Goal: Find specific page/section: Find specific page/section

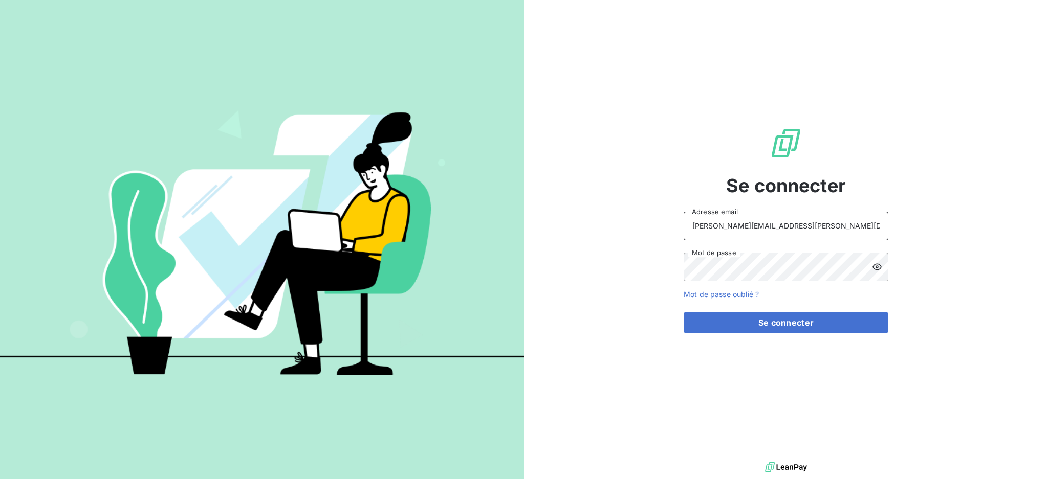
click at [760, 226] on input "dubuc@serpe.fr" at bounding box center [786, 226] width 205 height 29
type input "recouvrement@serpe.fr"
click at [742, 329] on button "Se connecter" at bounding box center [786, 322] width 205 height 21
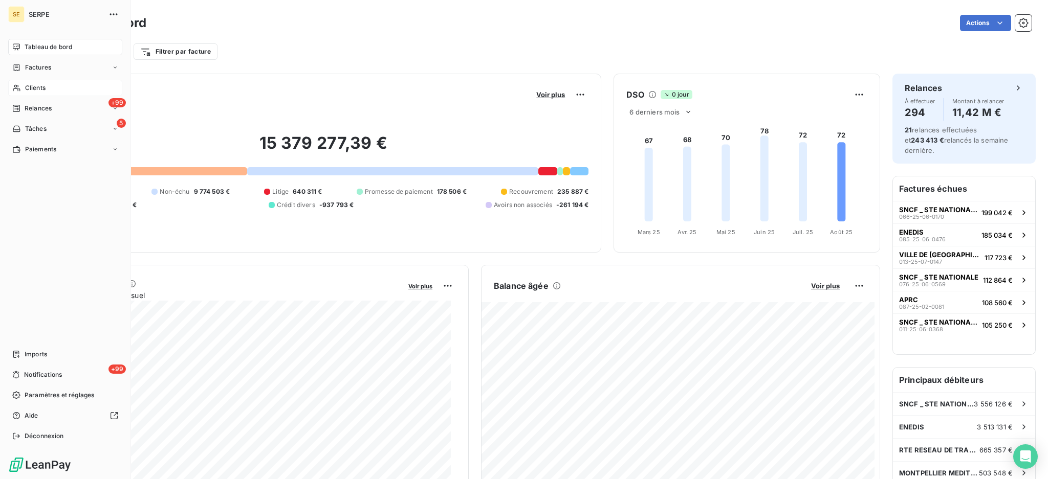
click at [37, 86] on span "Clients" at bounding box center [35, 87] width 20 height 9
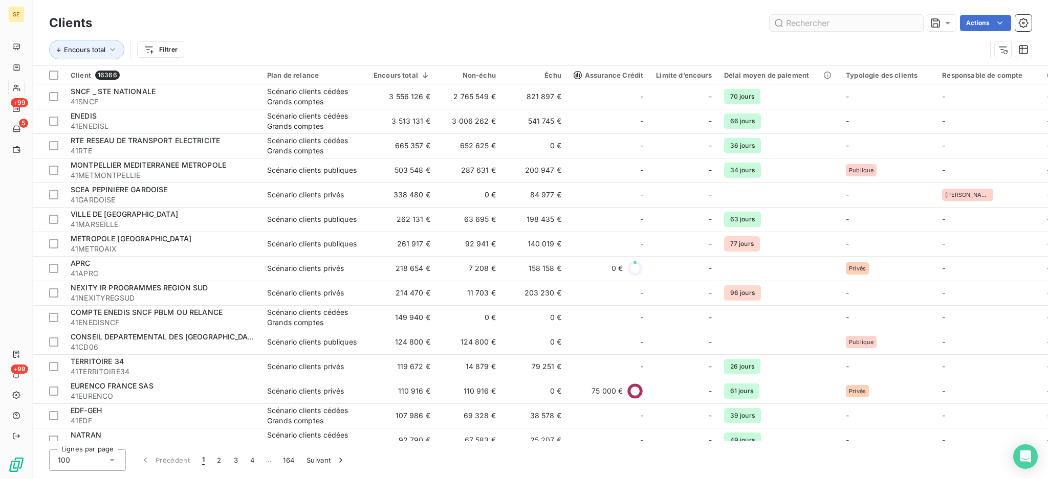
click at [846, 23] on input "text" at bounding box center [847, 23] width 154 height 16
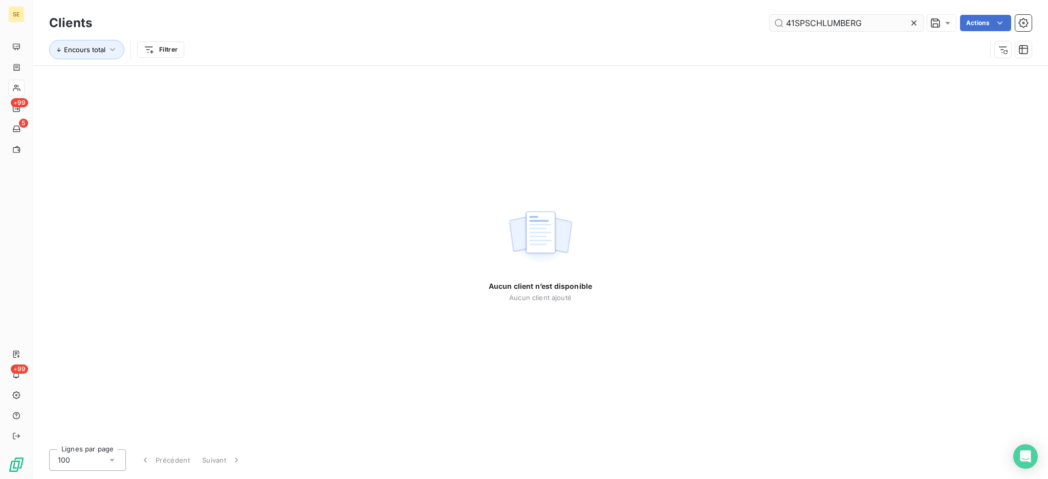
click at [790, 23] on input "41SPSCHLUMBERG" at bounding box center [847, 23] width 154 height 16
drag, startPoint x: 883, startPoint y: 21, endPoint x: 723, endPoint y: 16, distance: 160.3
click at [723, 16] on div "41SPSCHLUMBERG Actions" at bounding box center [567, 23] width 927 height 16
click at [788, 23] on input "41SPSCHLUMBERG" at bounding box center [847, 23] width 154 height 16
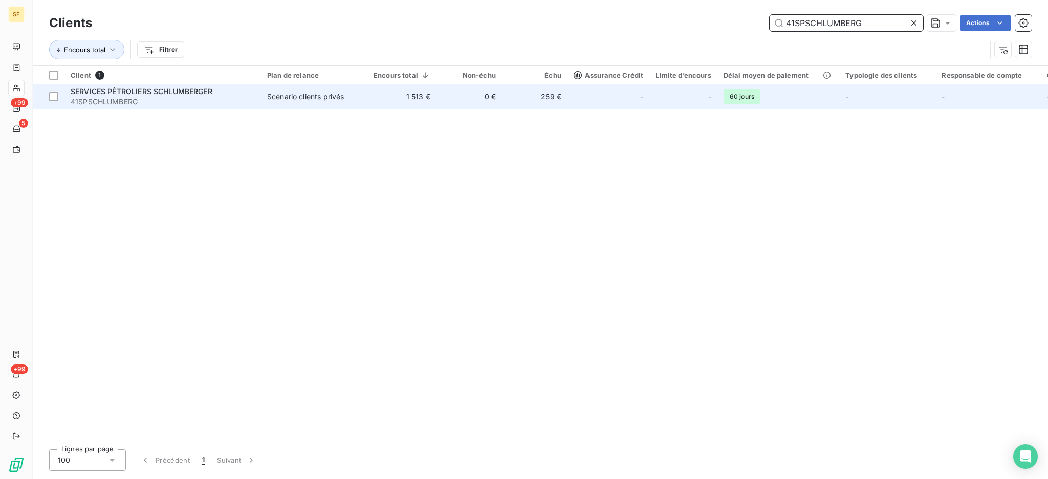
type input "41SPSCHLUMBERG"
click at [359, 106] on td "Scénario clients privés" at bounding box center [314, 96] width 106 height 25
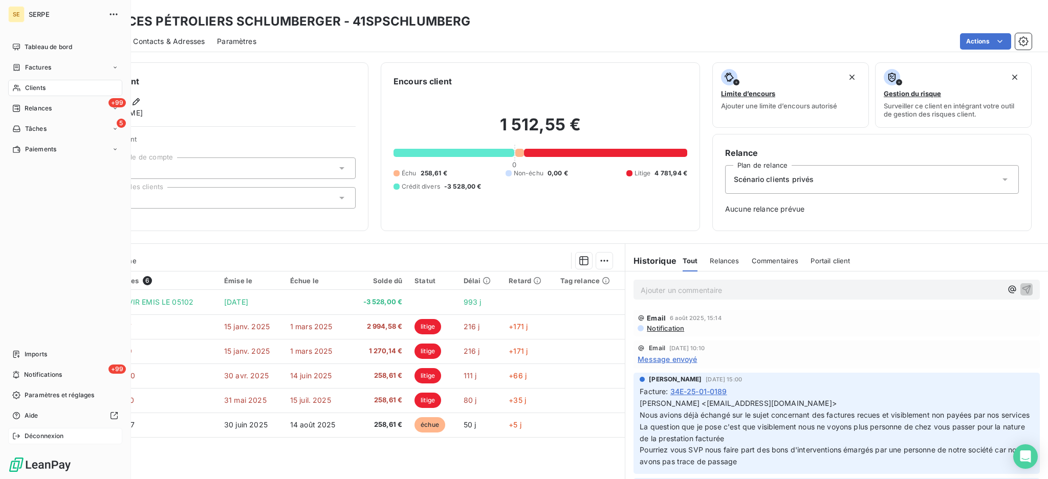
click at [35, 438] on span "Déconnexion" at bounding box center [44, 436] width 39 height 9
